Goal: Information Seeking & Learning: Learn about a topic

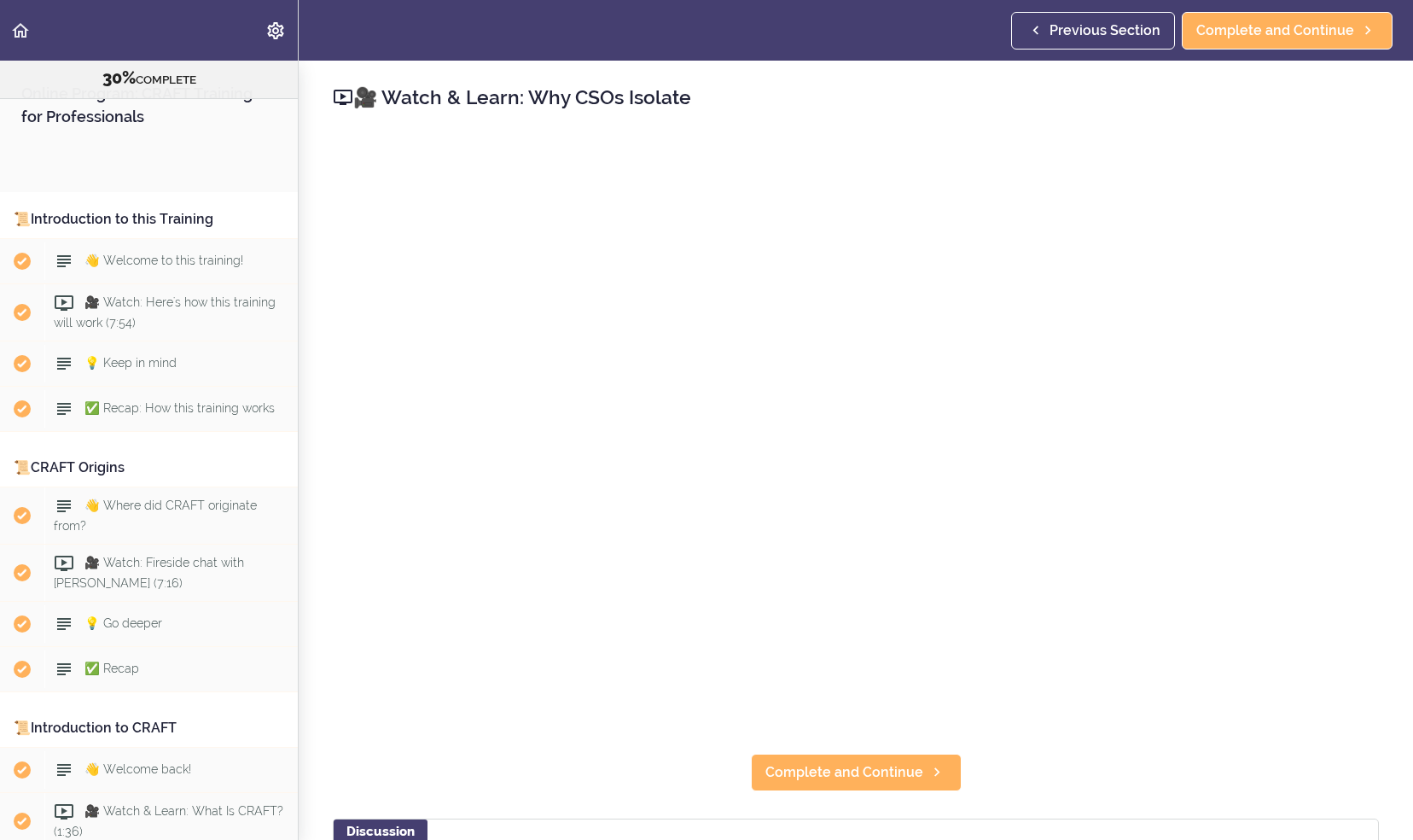
scroll to position [3895, 0]
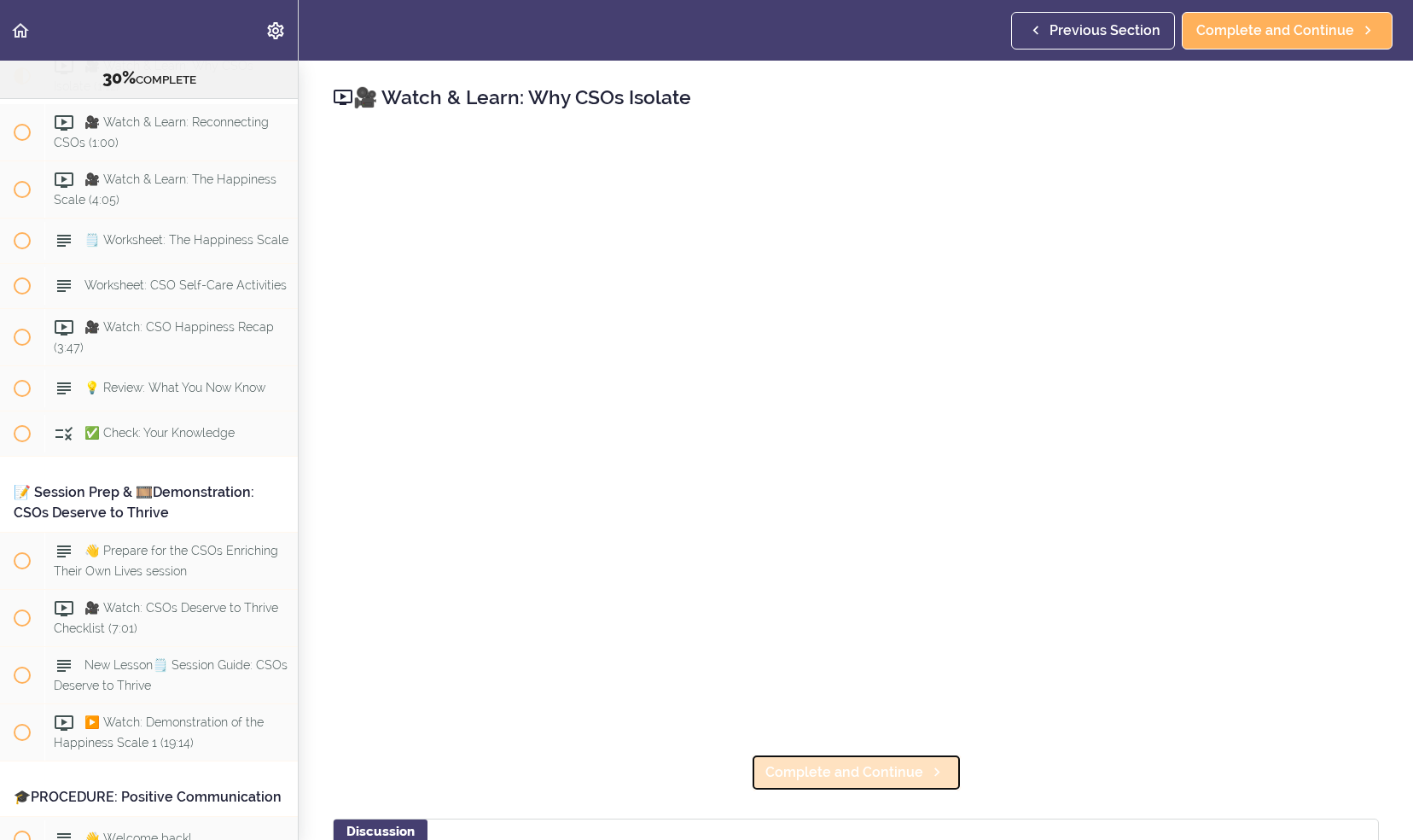
click at [842, 769] on span "Complete and Continue" at bounding box center [845, 772] width 158 height 21
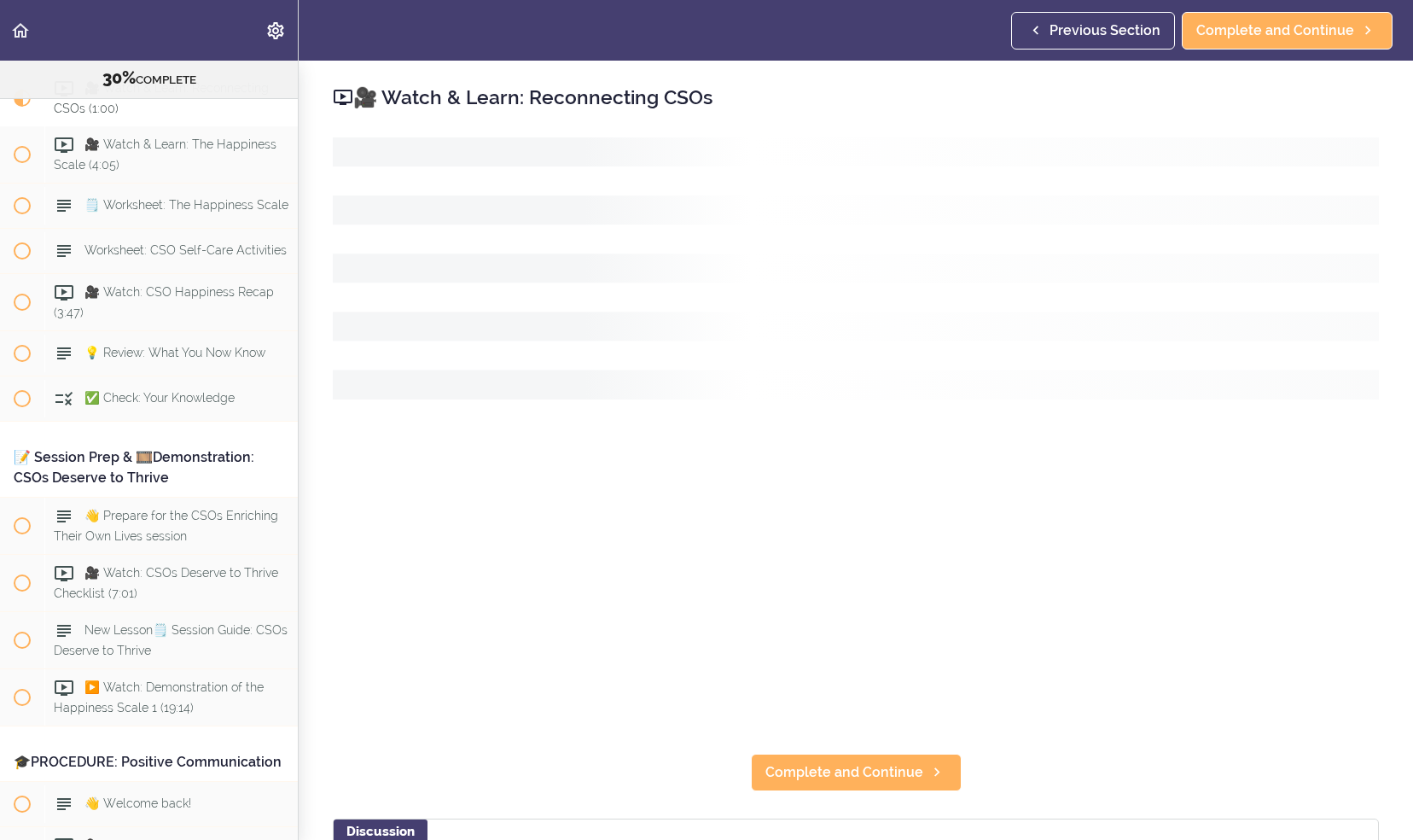
scroll to position [3932, 0]
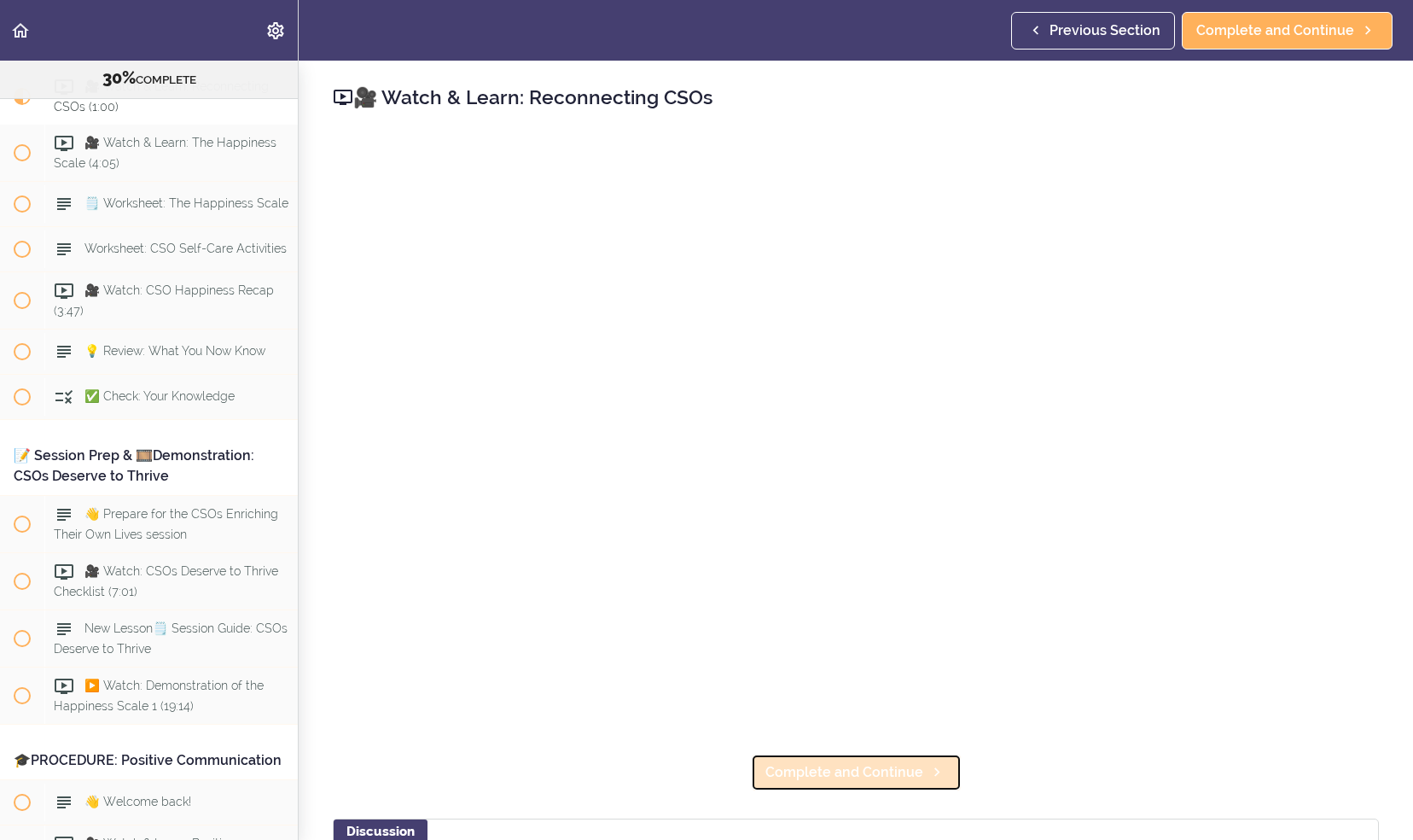
click at [798, 773] on span "Complete and Continue" at bounding box center [845, 772] width 158 height 21
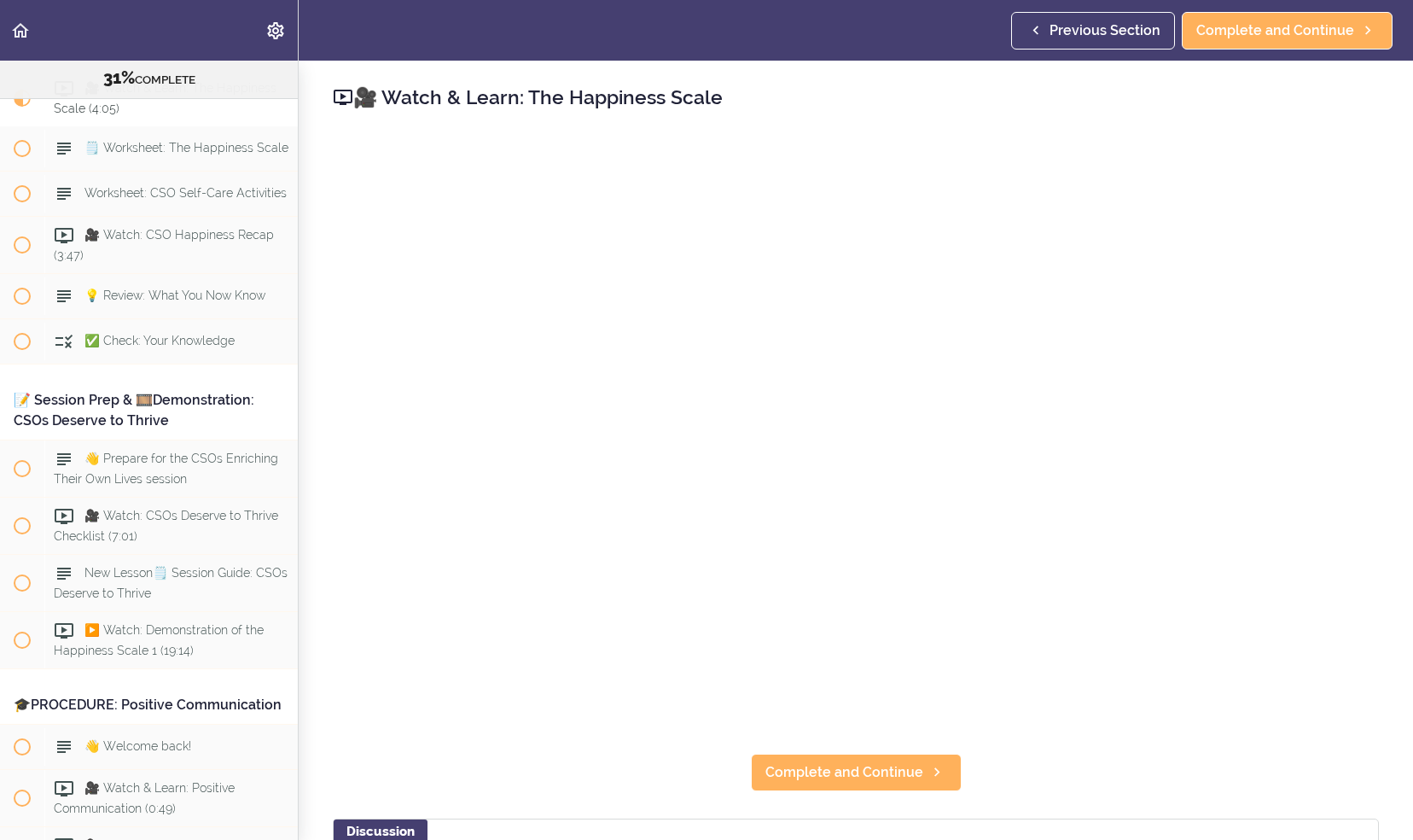
scroll to position [3989, 0]
click at [926, 754] on link "Complete and Continue" at bounding box center [856, 772] width 211 height 37
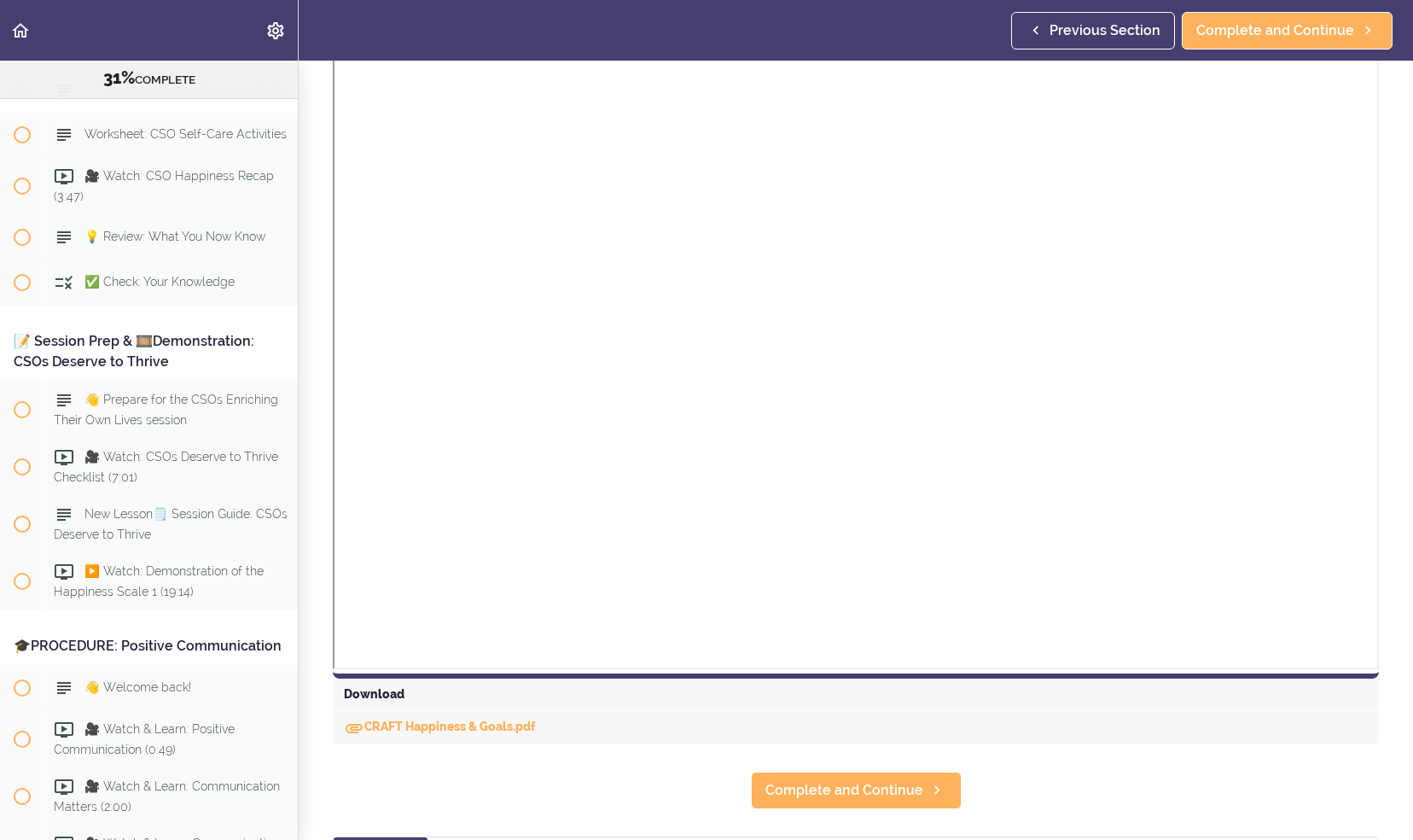
scroll to position [267, 0]
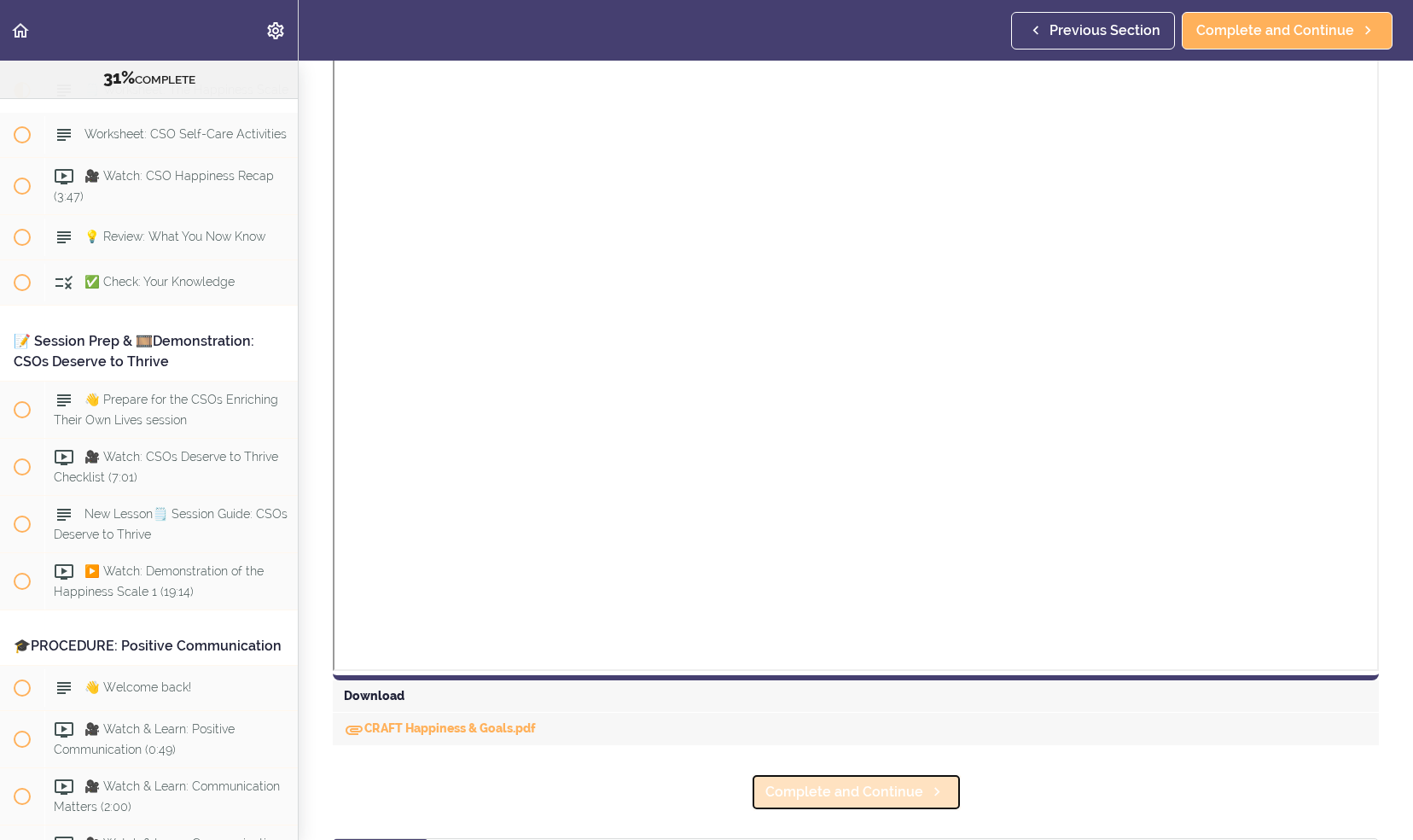
click at [816, 782] on span "Complete and Continue" at bounding box center [845, 792] width 158 height 21
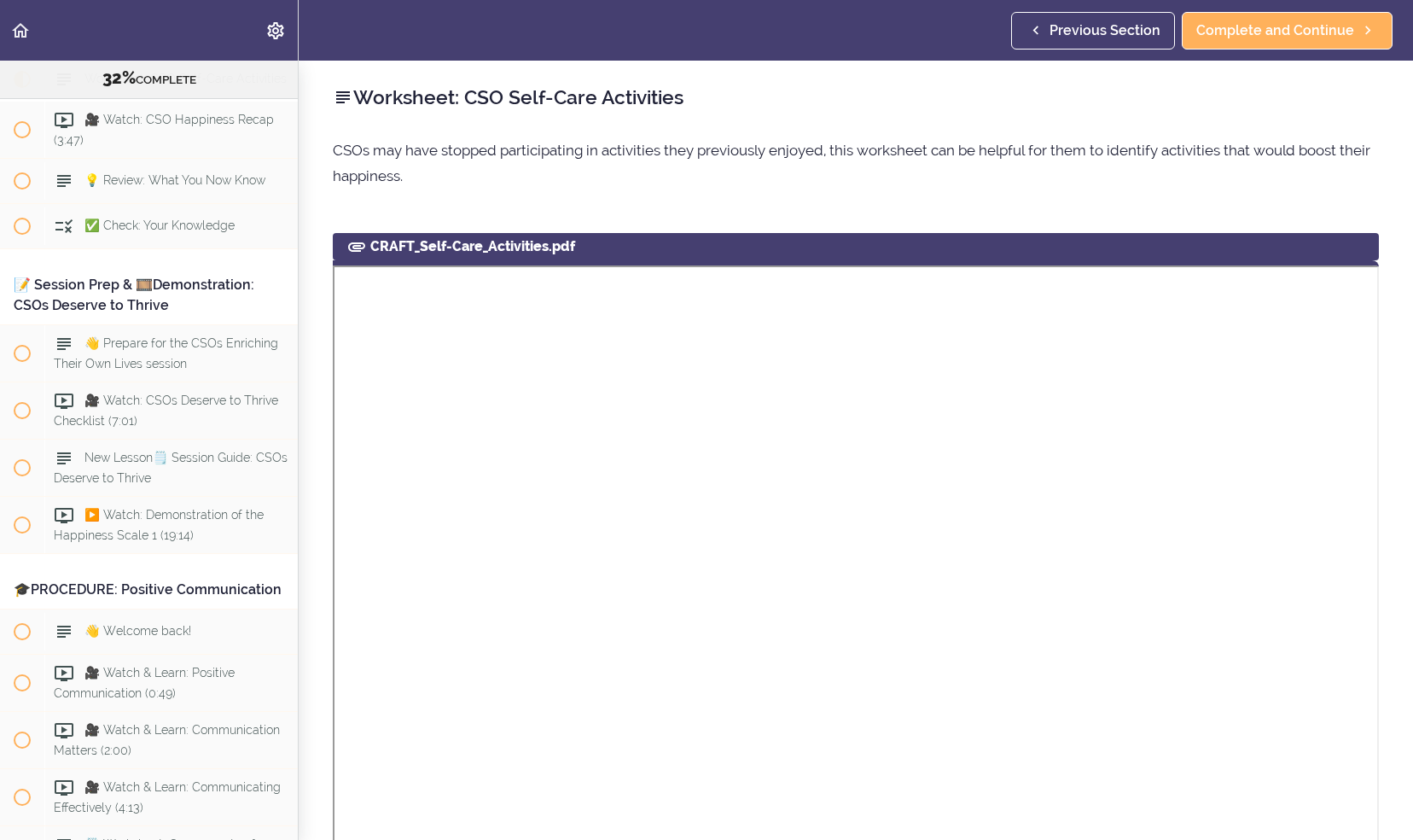
scroll to position [345, 0]
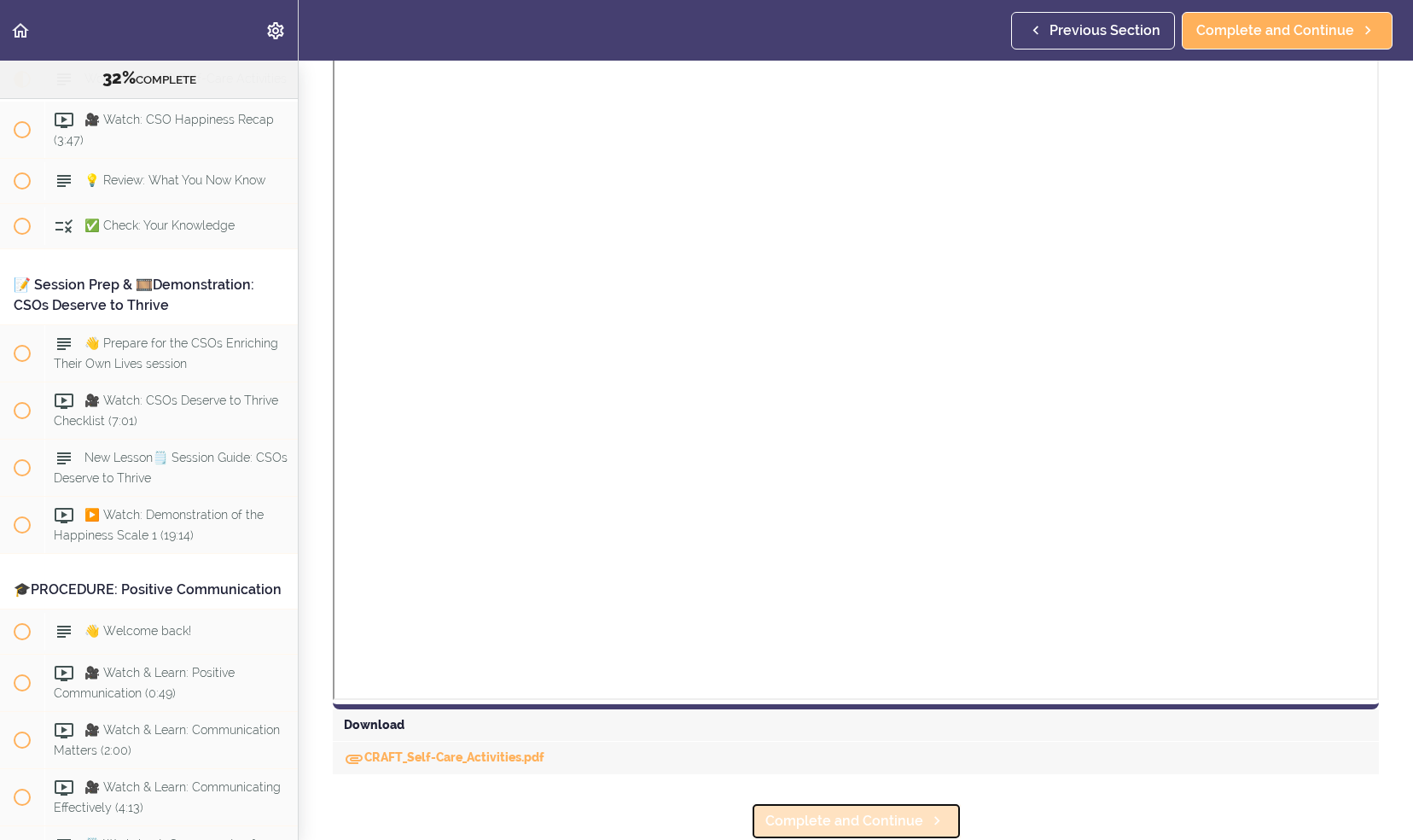
click at [855, 811] on span "Complete and Continue" at bounding box center [845, 821] width 158 height 21
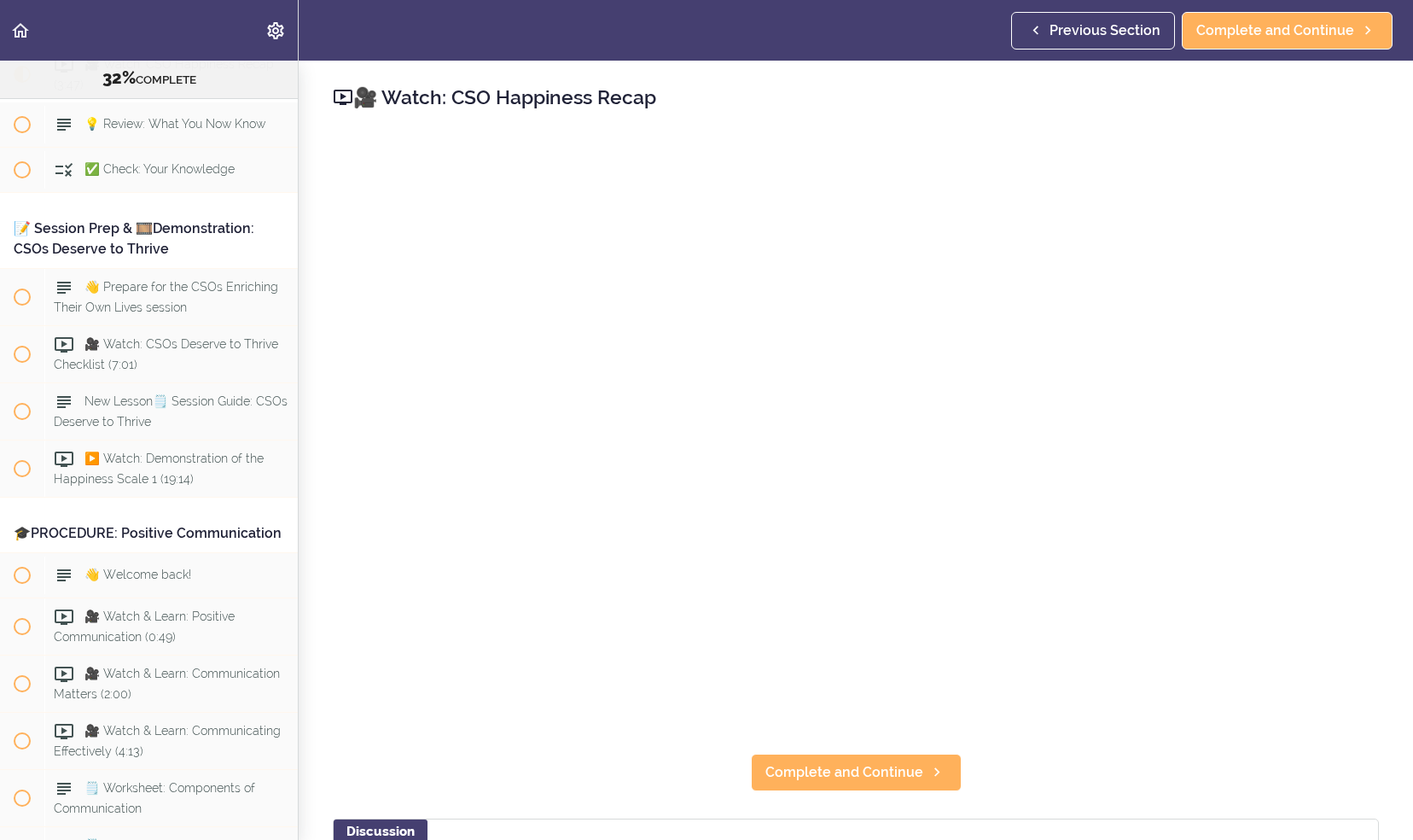
scroll to position [4160, 0]
click at [862, 100] on h2 "🎥 Watch: CSO Happiness Recap" at bounding box center [855, 97] width 1046 height 29
click at [1285, 761] on div "🎥 Watch: CSO Happiness Recap Complete and Continue Discussion Post a comment In…" at bounding box center [855, 450] width 1114 height 779
